Goal: Task Accomplishment & Management: Manage account settings

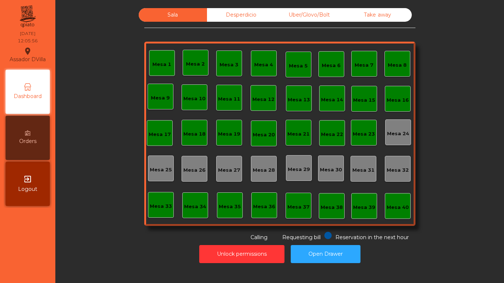
drag, startPoint x: 227, startPoint y: 8, endPoint x: 240, endPoint y: 12, distance: 13.4
click at [227, 8] on div "Desperdicio" at bounding box center [241, 15] width 68 height 14
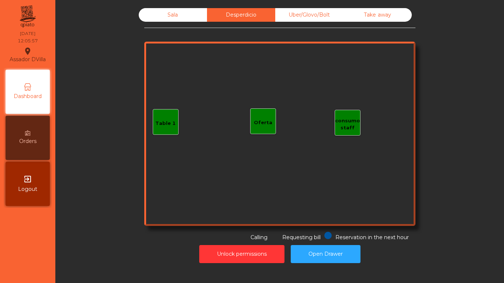
click at [299, 14] on div "Uber/Glovo/Bolt" at bounding box center [309, 15] width 68 height 14
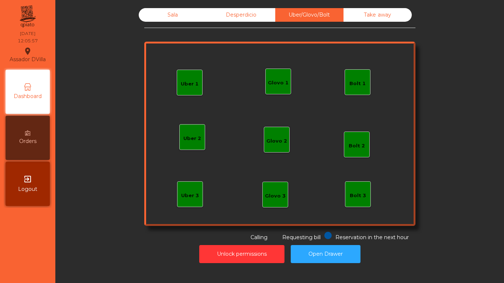
click at [403, 13] on div "Take away" at bounding box center [377, 15] width 68 height 14
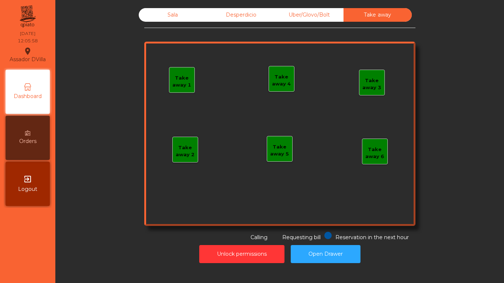
click at [185, 21] on div "Sala" at bounding box center [173, 15] width 68 height 14
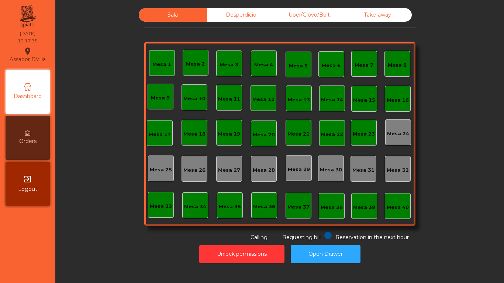
click at [268, 264] on div "Unlock permissions Open Drawer" at bounding box center [279, 254] width 428 height 25
click at [266, 261] on button "Unlock permissions" at bounding box center [241, 254] width 85 height 18
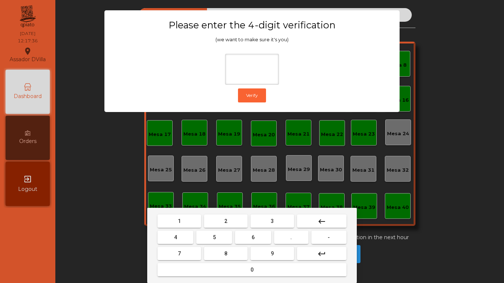
click at [160, 216] on button "1" at bounding box center [179, 221] width 44 height 13
drag, startPoint x: 289, startPoint y: 254, endPoint x: 144, endPoint y: 235, distance: 146.5
click at [283, 254] on button "9" at bounding box center [272, 253] width 44 height 13
click at [170, 243] on button "4" at bounding box center [175, 237] width 36 height 13
click at [175, 269] on button "0" at bounding box center [251, 269] width 189 height 13
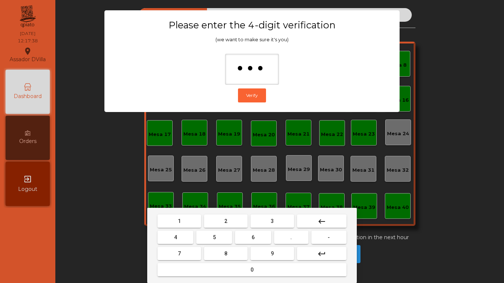
type input "****"
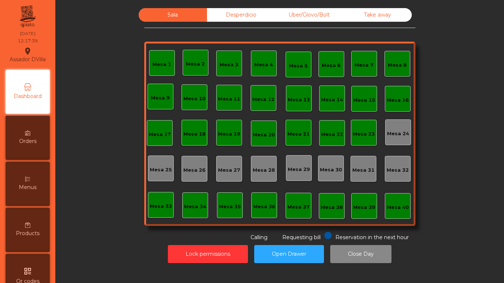
click at [166, 126] on div "Mesa 17" at bounding box center [160, 133] width 26 height 26
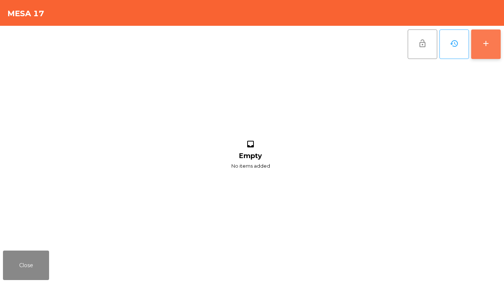
click at [486, 44] on div "add" at bounding box center [485, 43] width 9 height 9
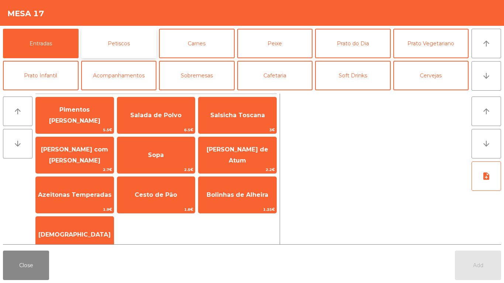
click at [127, 49] on button "Petiscos" at bounding box center [119, 43] width 76 height 29
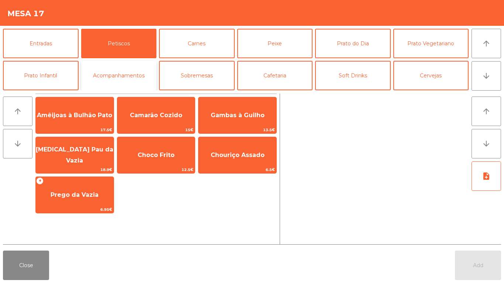
click at [98, 80] on button "Acompanhamentos" at bounding box center [119, 75] width 76 height 29
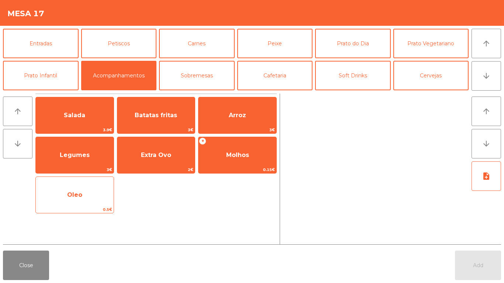
click at [106, 194] on span "Oleo" at bounding box center [75, 195] width 78 height 20
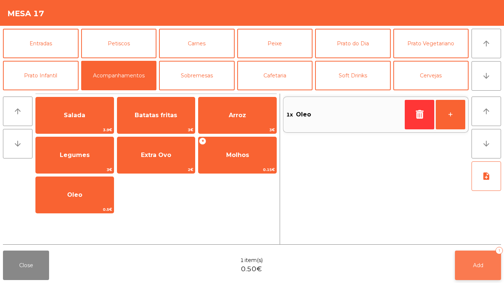
click at [476, 266] on span "Add" at bounding box center [478, 265] width 10 height 7
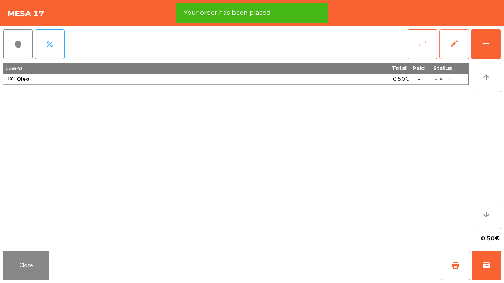
drag, startPoint x: 431, startPoint y: 50, endPoint x: 447, endPoint y: 50, distance: 15.9
click at [447, 50] on button "edit" at bounding box center [453, 43] width 29 height 29
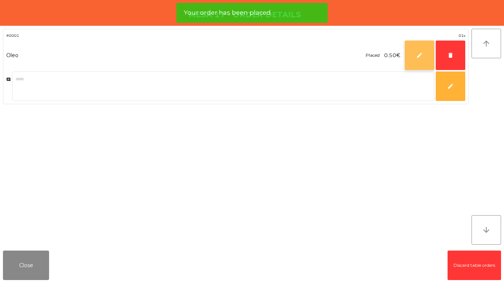
click at [411, 58] on button "edit" at bounding box center [418, 55] width 29 height 29
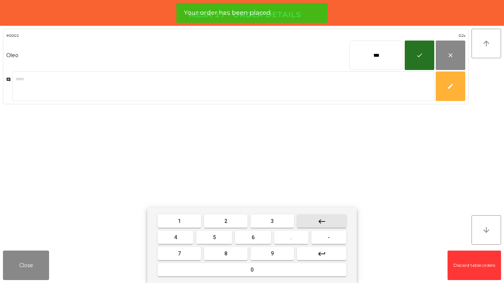
click at [326, 217] on button "keyboard_backspace" at bounding box center [321, 221] width 49 height 13
click at [326, 218] on button "keyboard_backspace" at bounding box center [321, 221] width 49 height 13
type input "*"
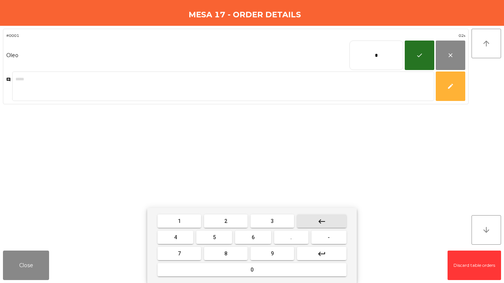
click at [327, 218] on button "keyboard_backspace" at bounding box center [321, 221] width 49 height 13
click at [188, 223] on button "1" at bounding box center [179, 221] width 44 height 13
click at [252, 251] on button "9" at bounding box center [272, 253] width 44 height 13
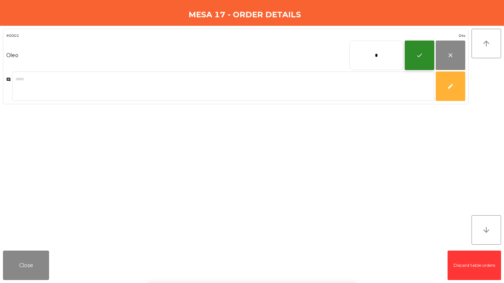
click at [419, 43] on button "check" at bounding box center [418, 55] width 29 height 29
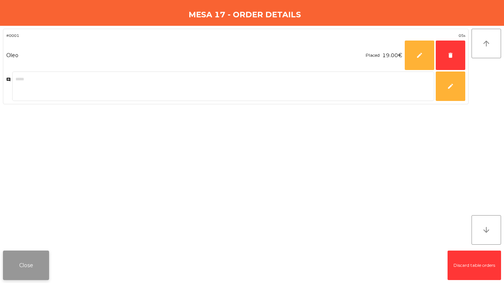
click at [32, 266] on button "Close" at bounding box center [26, 265] width 46 height 29
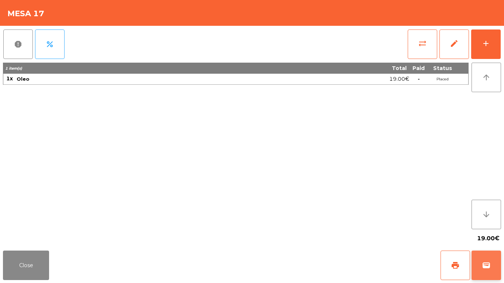
click at [480, 264] on button "wallet" at bounding box center [485, 265] width 29 height 29
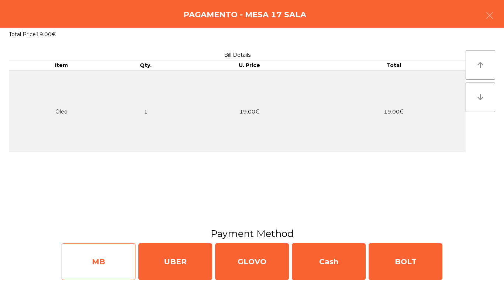
click at [121, 264] on div "MB" at bounding box center [99, 261] width 74 height 37
select select "**"
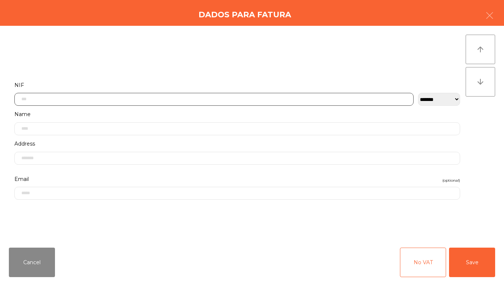
click at [76, 98] on input "text" at bounding box center [213, 99] width 399 height 13
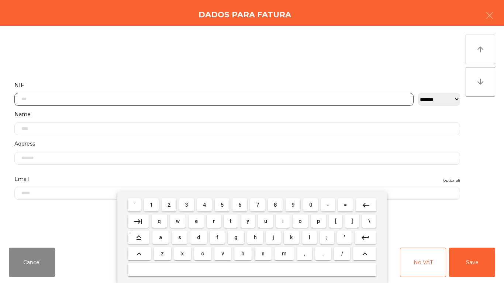
scroll to position [45, 0]
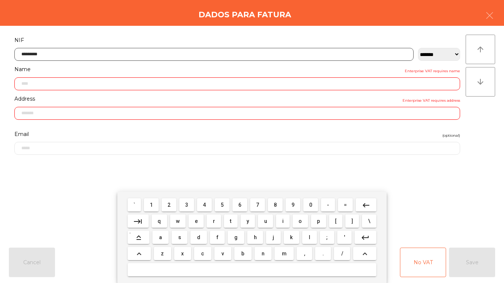
type input "*********"
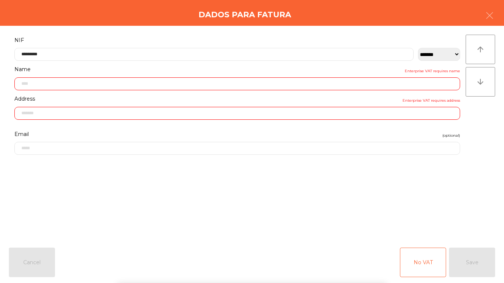
click at [66, 83] on input "text" at bounding box center [236, 83] width 445 height 13
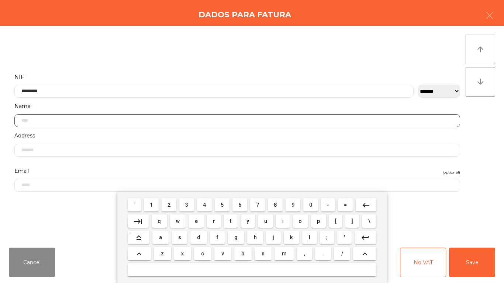
scroll to position [1, 0]
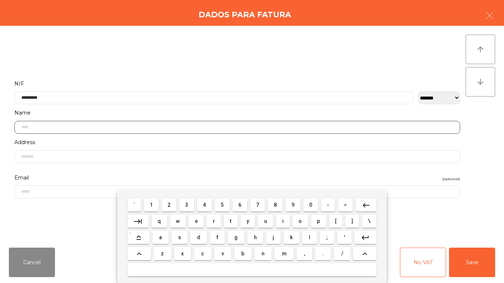
drag, startPoint x: 105, startPoint y: 129, endPoint x: 0, endPoint y: 129, distance: 105.1
click at [0, 129] on div "**********" at bounding box center [252, 134] width 504 height 216
type input "**********"
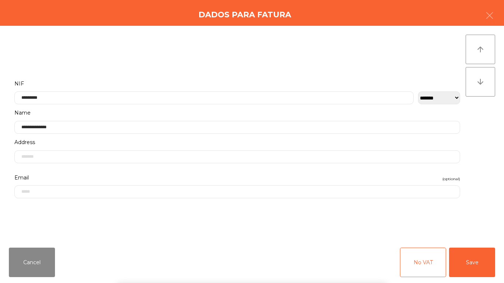
click at [81, 226] on div "` 1 2 3 4 5 6 7 8 9 0 - = keyboard_backspace keyboard_tab q w e r t y u i o p […" at bounding box center [252, 237] width 504 height 91
click at [475, 265] on button "Save" at bounding box center [472, 262] width 46 height 29
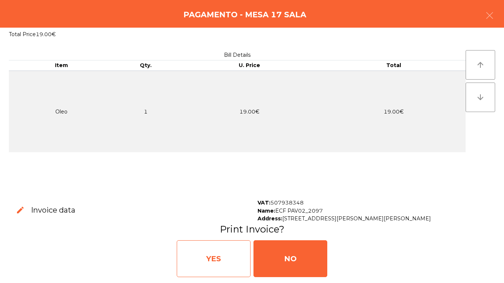
click at [223, 268] on div "YES" at bounding box center [214, 258] width 74 height 37
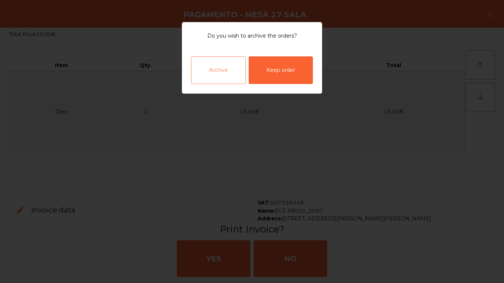
click at [236, 75] on div "Archive" at bounding box center [218, 70] width 55 height 28
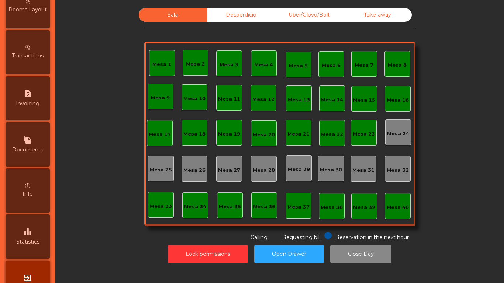
scroll to position [389, 0]
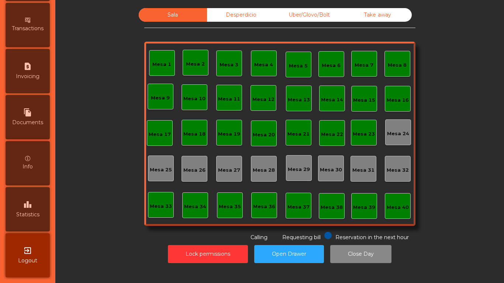
click at [35, 84] on div "request_page Invoicing" at bounding box center [28, 71] width 44 height 44
select select "*"
select select "****"
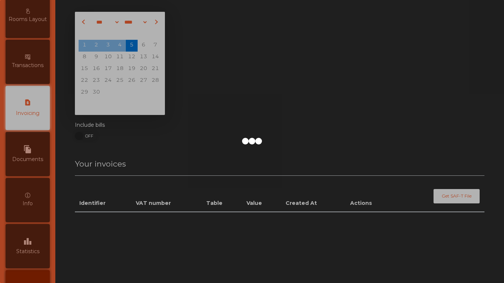
scroll to position [319, 0]
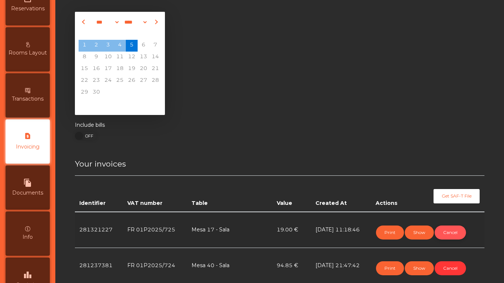
click at [443, 227] on button "Cancel" at bounding box center [449, 233] width 31 height 14
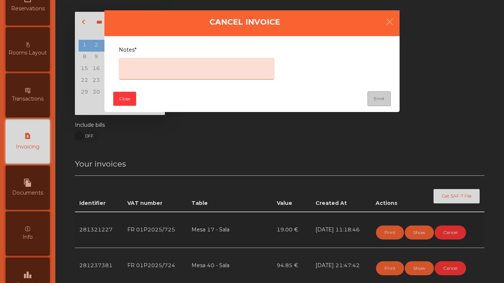
click at [209, 74] on textarea "Notes*" at bounding box center [197, 69] width 156 height 22
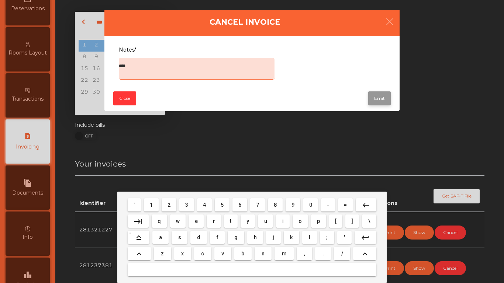
type textarea "****"
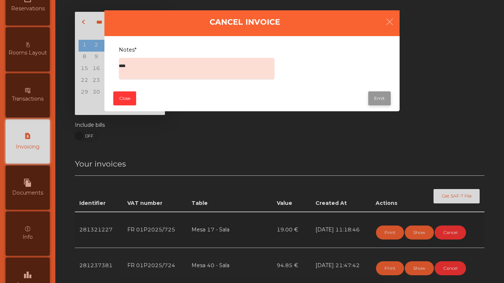
click at [382, 95] on button "Emit" at bounding box center [379, 98] width 22 height 14
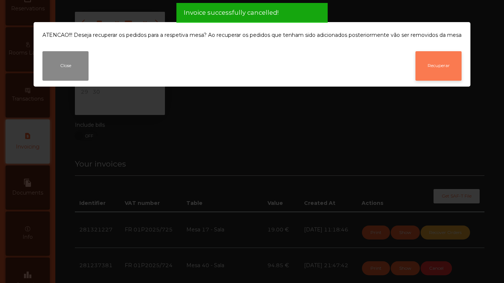
click at [424, 65] on button "Recuperar" at bounding box center [438, 65] width 46 height 29
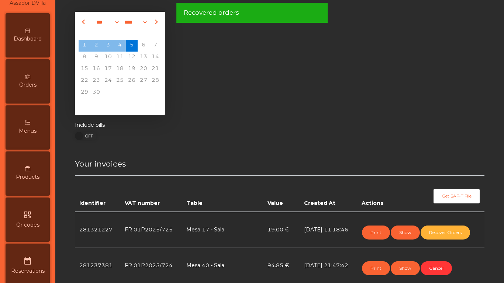
scroll to position [0, 0]
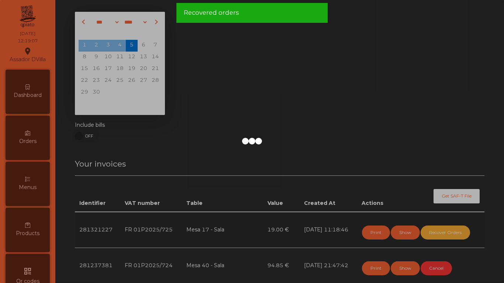
click at [38, 83] on div "Assador DVilla location_on [DATE] 12:19:07 Dashboard Orders Menus Products qr_c…" at bounding box center [252, 141] width 504 height 283
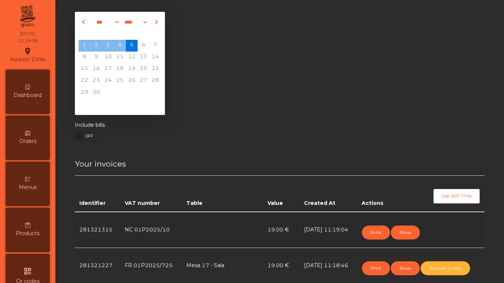
click at [35, 94] on span "Dashboard" at bounding box center [28, 95] width 28 height 8
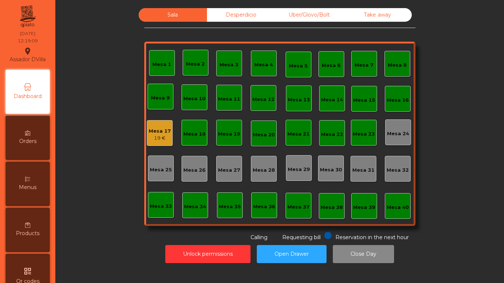
click at [161, 133] on div "Mesa 17" at bounding box center [160, 131] width 22 height 7
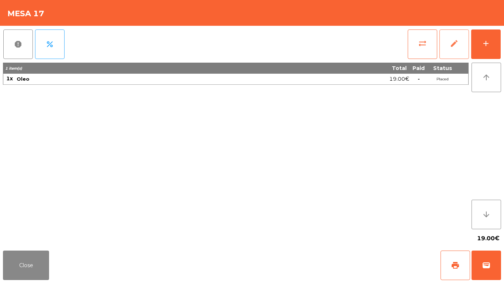
click at [450, 48] on button "edit" at bounding box center [453, 43] width 29 height 29
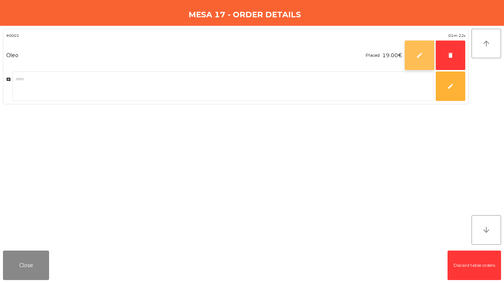
click at [423, 66] on button "edit" at bounding box center [418, 55] width 29 height 29
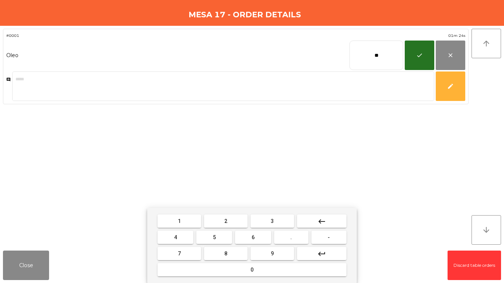
click at [312, 221] on button "keyboard_backspace" at bounding box center [321, 221] width 49 height 13
click at [313, 221] on button "keyboard_backspace" at bounding box center [321, 221] width 49 height 13
click at [243, 220] on button "2" at bounding box center [226, 221] width 44 height 13
click at [286, 220] on button "3" at bounding box center [272, 221] width 44 height 13
click at [290, 242] on button "." at bounding box center [291, 237] width 34 height 13
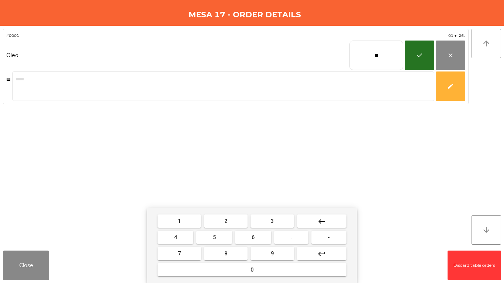
drag, startPoint x: 275, startPoint y: 225, endPoint x: 220, endPoint y: 233, distance: 55.3
click at [273, 225] on button "3" at bounding box center [272, 221] width 44 height 13
click at [168, 252] on button "7" at bounding box center [179, 253] width 44 height 13
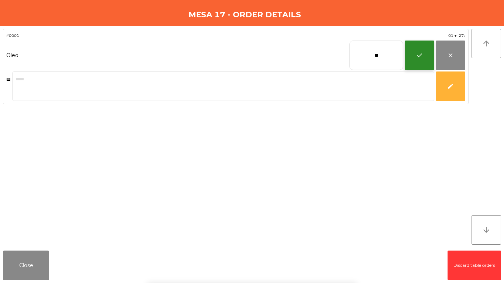
click at [414, 55] on button "check" at bounding box center [418, 55] width 29 height 29
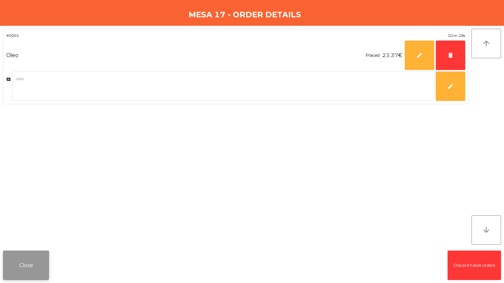
click at [33, 262] on button "Close" at bounding box center [26, 265] width 46 height 29
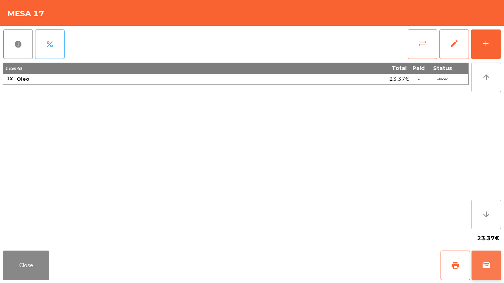
click at [484, 256] on button "wallet" at bounding box center [485, 265] width 29 height 29
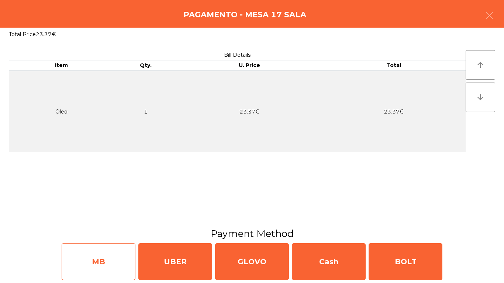
click at [97, 260] on div "MB" at bounding box center [99, 261] width 74 height 37
select select "**"
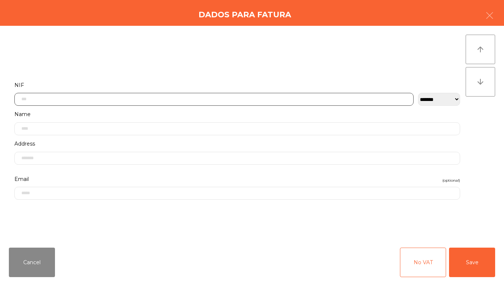
click at [82, 98] on input "text" at bounding box center [213, 99] width 399 height 13
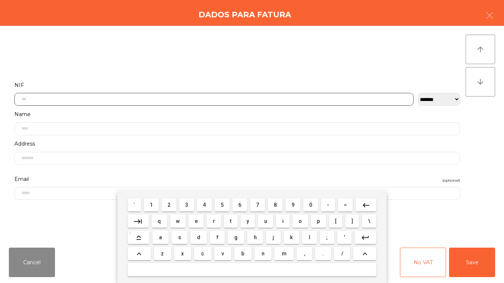
scroll to position [45, 0]
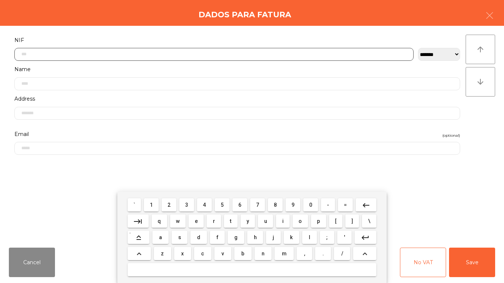
type input "*"
type input "*********"
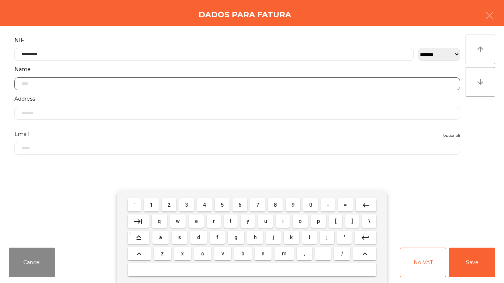
drag, startPoint x: 106, startPoint y: 84, endPoint x: 0, endPoint y: 85, distance: 106.2
click at [0, 85] on div "**********" at bounding box center [252, 134] width 504 height 216
type input "**********"
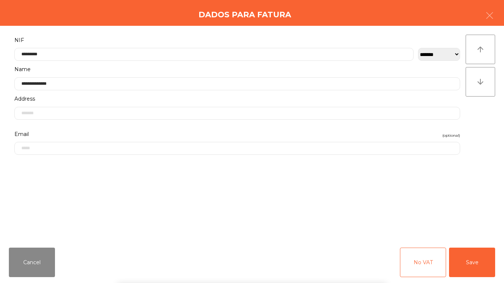
click at [75, 237] on div "` 1 2 3 4 5 6 7 8 9 0 - = keyboard_backspace keyboard_tab q w e r t y u i o p […" at bounding box center [252, 237] width 504 height 91
click at [479, 267] on button "Save" at bounding box center [472, 262] width 46 height 29
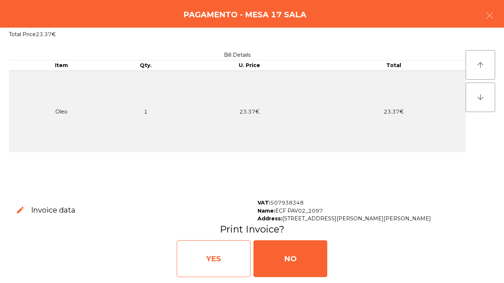
click at [216, 269] on div "YES" at bounding box center [214, 258] width 74 height 37
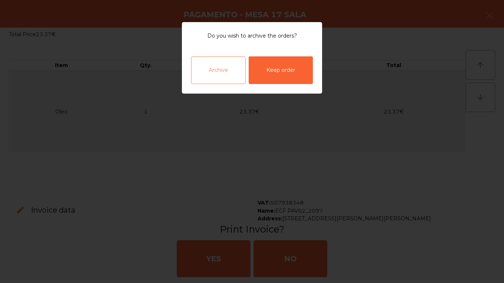
click at [225, 77] on div "Archive" at bounding box center [218, 70] width 55 height 28
